Goal: Task Accomplishment & Management: Manage account settings

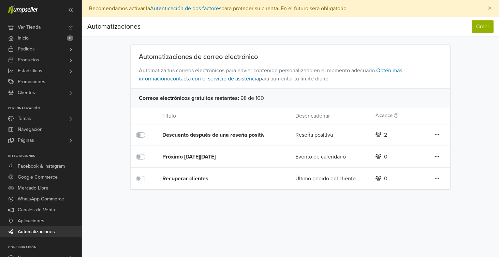
click at [148, 175] on label at bounding box center [148, 175] width 0 height 0
click at [142, 161] on div "Próximo [DATE][DATE] Evento de calendario 0 Editar Duplicar Eliminar" at bounding box center [290, 157] width 319 height 22
click at [148, 153] on label at bounding box center [148, 153] width 0 height 0
click at [148, 175] on label at bounding box center [148, 175] width 0 height 0
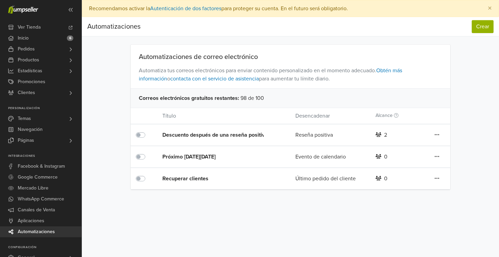
click at [148, 131] on label at bounding box center [148, 131] width 0 height 0
click at [479, 26] on button "Crear" at bounding box center [482, 26] width 22 height 13
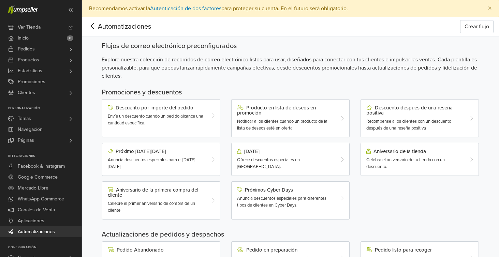
click at [95, 24] on icon at bounding box center [92, 26] width 11 height 9
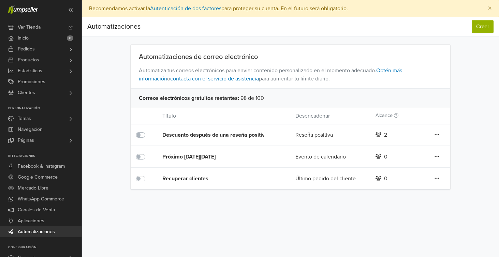
click at [438, 135] on icon at bounding box center [436, 134] width 5 height 5
click at [415, 127] on div "Descuento después de una reseña positiva Reseña positiva 2 Editar Duplicar Elim…" at bounding box center [290, 135] width 319 height 22
click at [383, 136] on div "2" at bounding box center [396, 135] width 53 height 8
click at [242, 136] on div "Descuento después de una reseña positiva" at bounding box center [215, 135] width 106 height 8
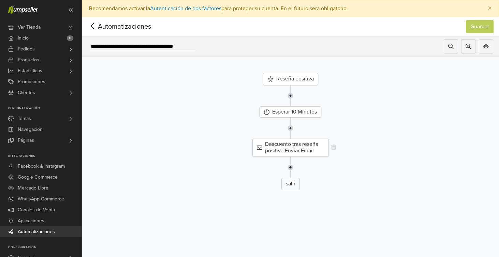
click at [289, 146] on div "Descuento tras reseña positiva Enviar Email" at bounding box center [290, 148] width 76 height 18
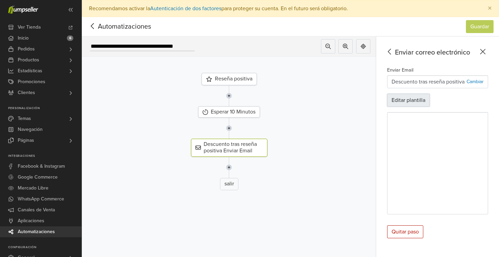
click at [415, 98] on button "Editar plantilla" at bounding box center [408, 100] width 43 height 13
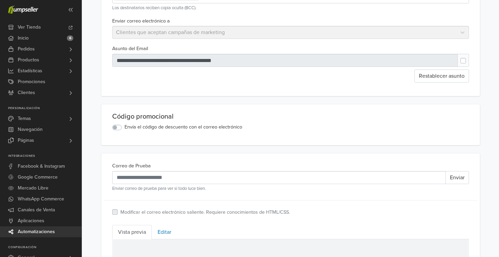
scroll to position [94, 0]
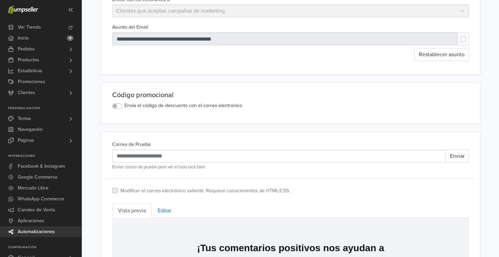
click at [217, 107] on label "Envía el código de descuento con el correo electrónico" at bounding box center [183, 105] width 118 height 7
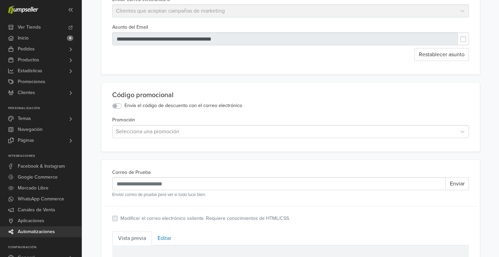
click at [204, 130] on div at bounding box center [284, 132] width 337 height 10
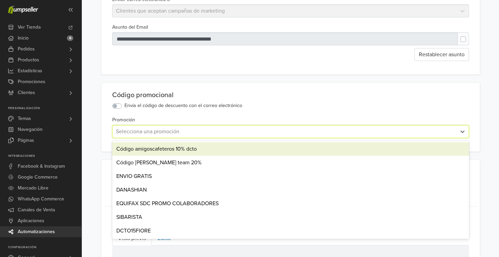
click at [208, 150] on div "Código amigoscafeteros 10% dcto" at bounding box center [290, 149] width 357 height 14
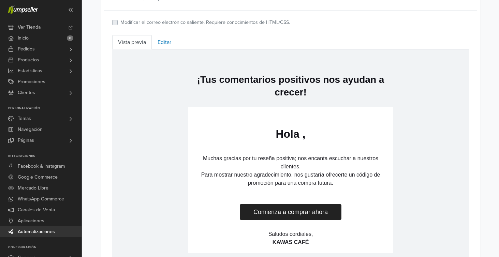
scroll to position [366, 0]
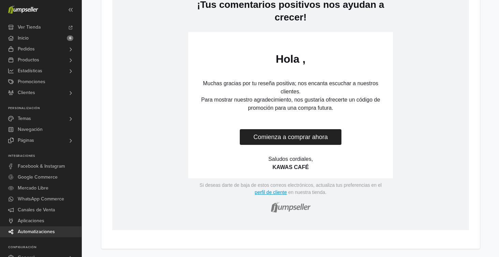
click at [291, 211] on img at bounding box center [290, 206] width 44 height 20
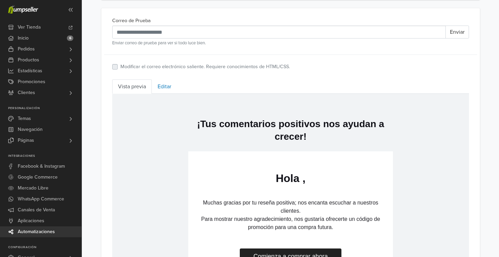
scroll to position [238, 0]
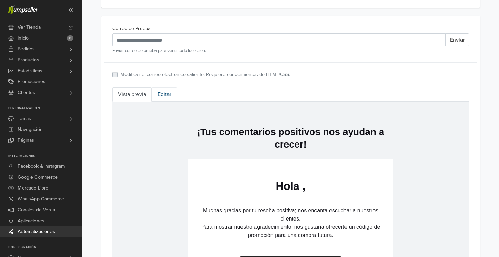
click at [164, 95] on link "Editar" at bounding box center [164, 94] width 25 height 14
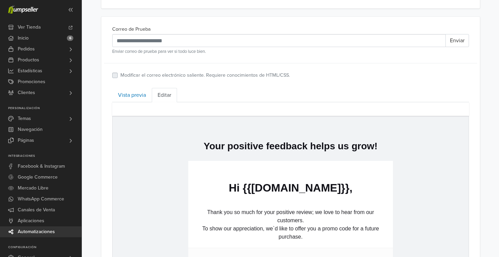
scroll to position [195, 0]
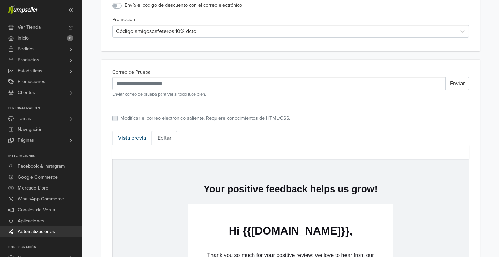
click at [139, 139] on link "Vista previa" at bounding box center [132, 138] width 40 height 14
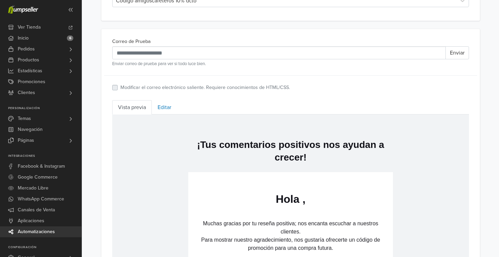
scroll to position [227, 0]
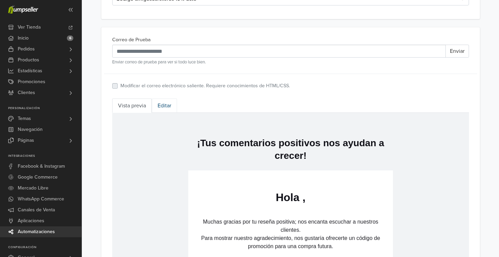
click at [164, 109] on link "Editar" at bounding box center [164, 106] width 25 height 14
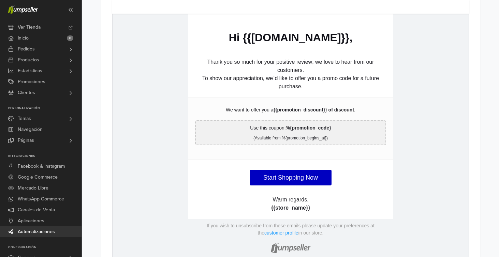
scroll to position [412, 0]
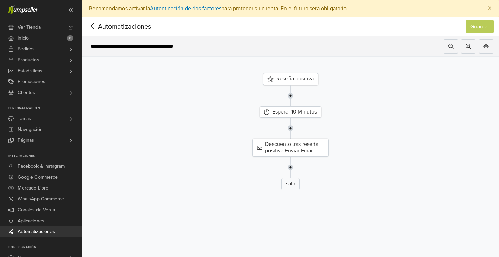
click at [94, 25] on icon at bounding box center [92, 26] width 11 height 9
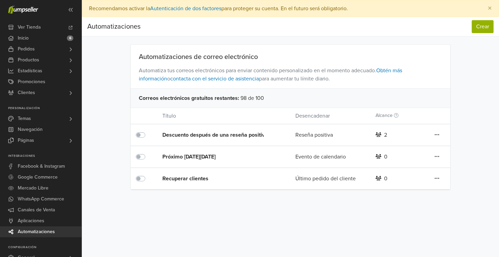
click at [181, 137] on div "Descuento después de una reseña positiva" at bounding box center [215, 135] width 106 height 8
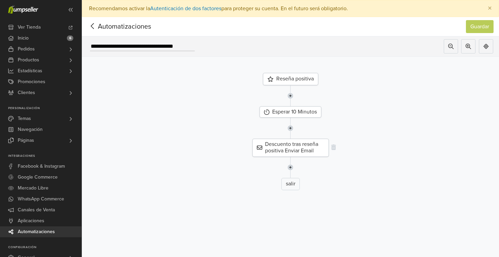
click at [281, 143] on div "Descuento tras reseña positiva Enviar Email" at bounding box center [290, 148] width 76 height 18
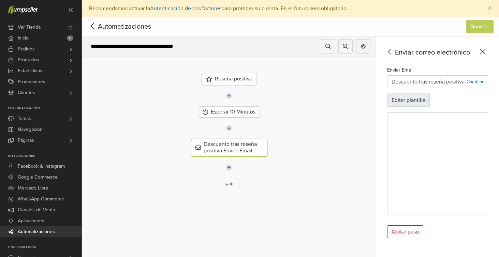
click at [406, 104] on button "Editar plantilla" at bounding box center [408, 100] width 43 height 13
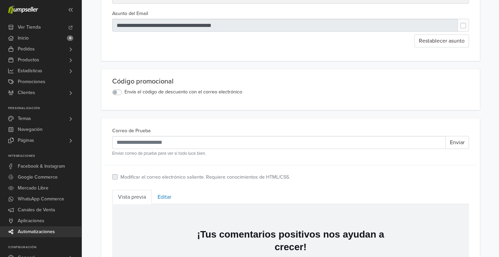
click at [209, 92] on label "Envía el código de descuento con el correo electrónico" at bounding box center [183, 91] width 118 height 7
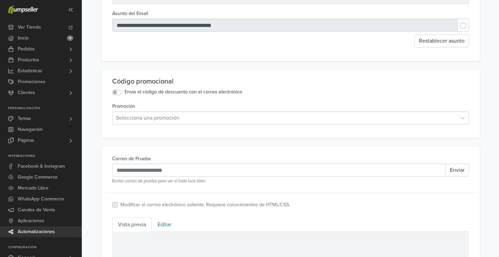
click at [206, 110] on div "Promoción Selecciona una promoción" at bounding box center [290, 113] width 357 height 22
click at [206, 114] on div at bounding box center [284, 118] width 337 height 10
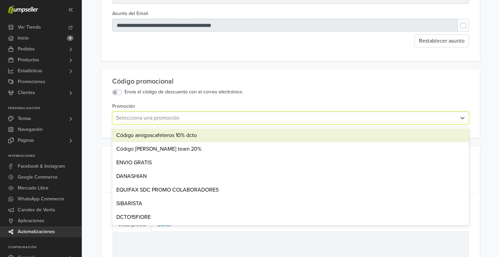
click at [200, 133] on div "Código amigoscafeteros 10% dcto" at bounding box center [290, 136] width 357 height 14
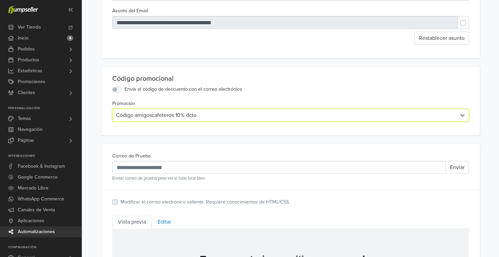
scroll to position [111, 0]
click at [226, 115] on div at bounding box center [284, 115] width 337 height 10
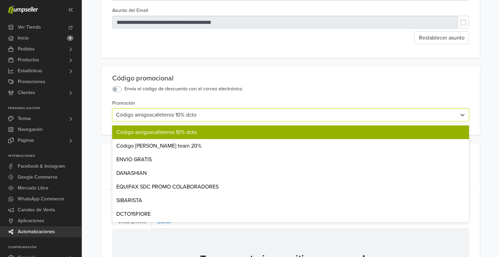
click at [261, 85] on div "Código promocional Envía el código de descuento con el correo electrónico" at bounding box center [290, 83] width 362 height 19
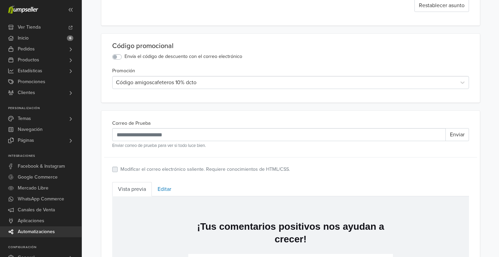
scroll to position [0, 0]
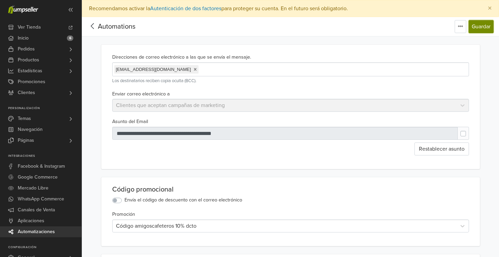
click at [478, 24] on button "Guardar" at bounding box center [480, 26] width 25 height 13
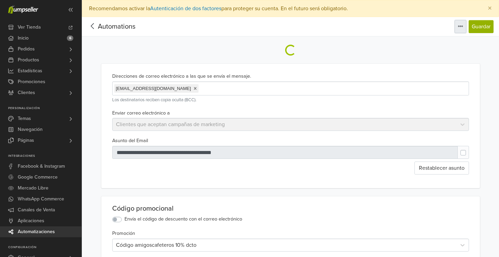
click at [464, 28] on button "button" at bounding box center [460, 26] width 12 height 13
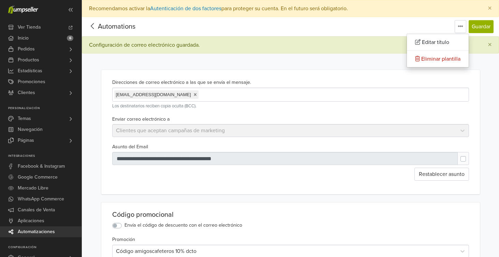
click at [93, 27] on icon at bounding box center [92, 26] width 11 height 9
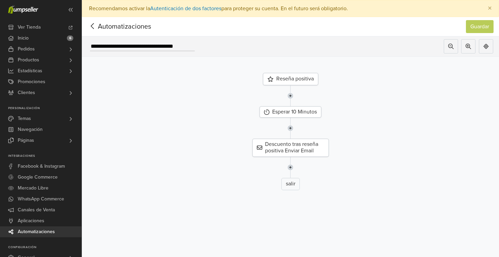
click at [93, 27] on icon at bounding box center [92, 26] width 11 height 9
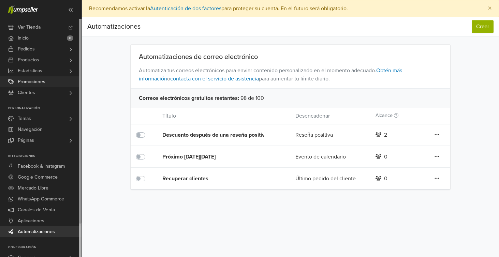
click at [41, 80] on span "Promociones" at bounding box center [32, 81] width 28 height 11
